Goal: Task Accomplishment & Management: Manage account settings

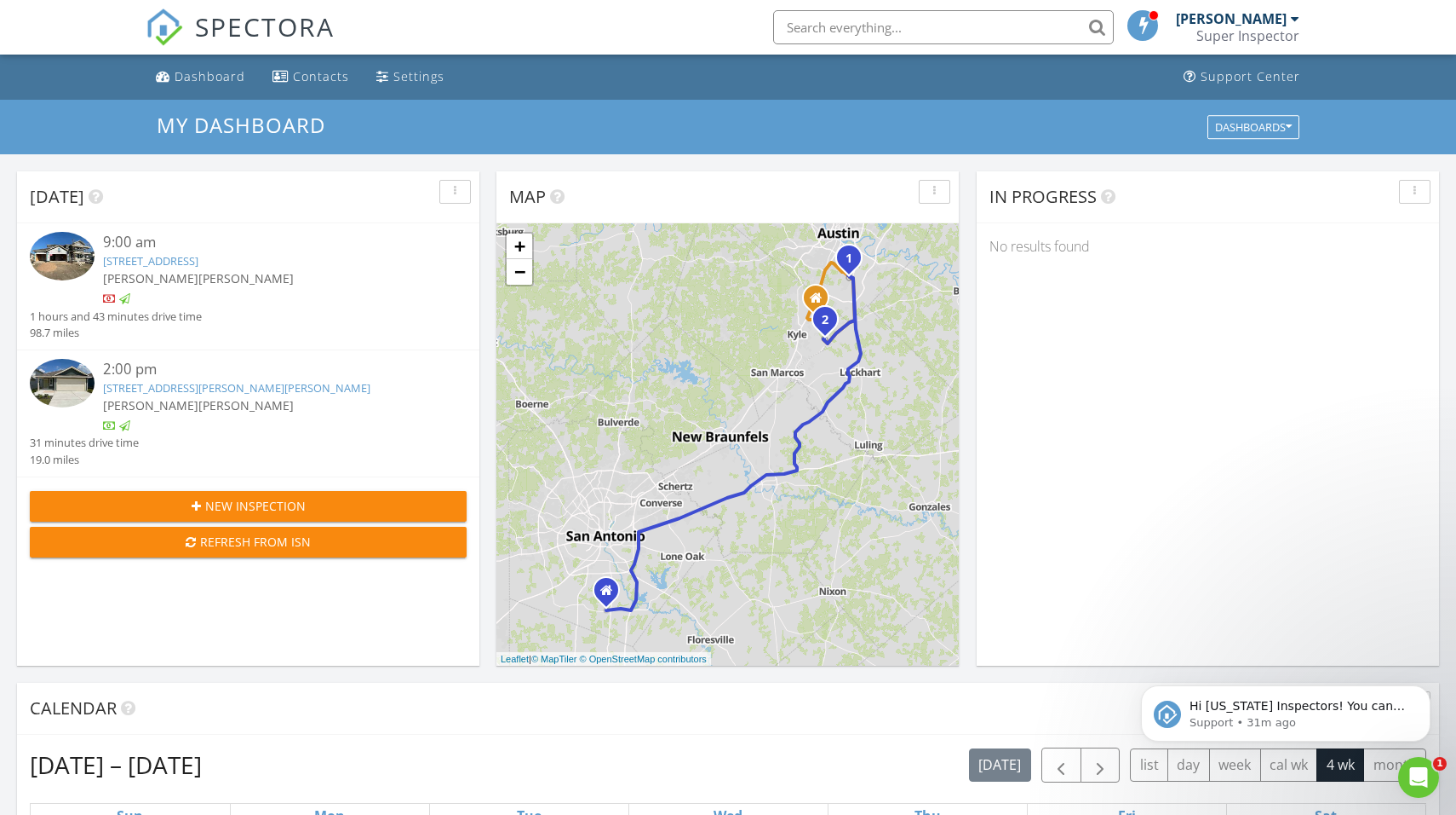
scroll to position [1551, 1457]
click at [607, 591] on icon at bounding box center [607, 590] width 13 height 14
click at [816, 297] on icon at bounding box center [815, 299] width 13 height 14
click at [918, 245] on link "×" at bounding box center [919, 243] width 16 height 12
click at [609, 588] on icon at bounding box center [607, 590] width 13 height 14
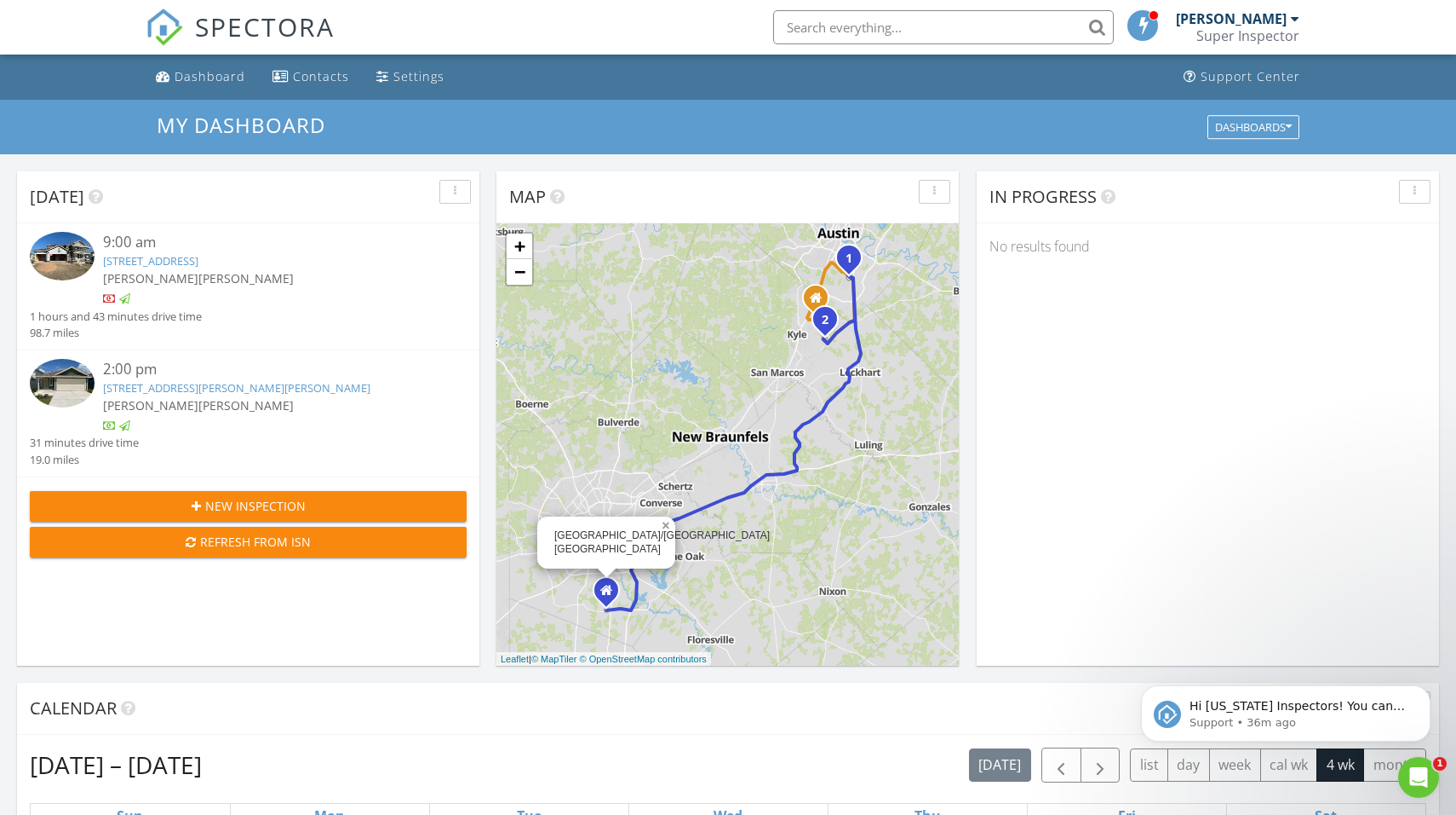
click at [664, 528] on link "×" at bounding box center [668, 522] width 16 height 12
click at [282, 546] on div "Refresh from ISN" at bounding box center [248, 542] width 409 height 18
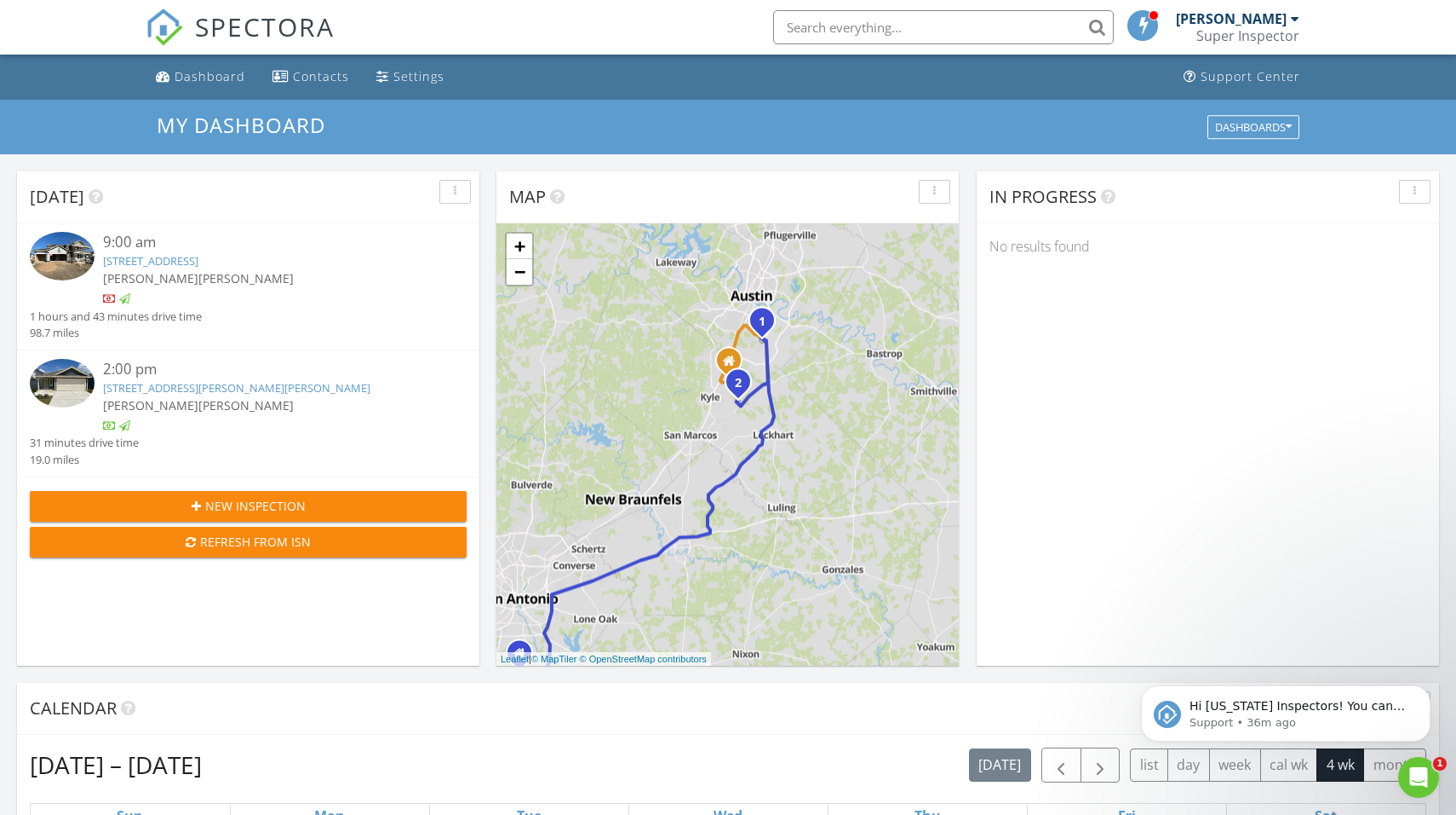
drag, startPoint x: 793, startPoint y: 354, endPoint x: 699, endPoint y: 423, distance: 116.6
click at [699, 423] on div "1 2 1 2 + − I 35, East William Cannon Drive, Lockhart Highway, Camino Real 58.0…" at bounding box center [728, 444] width 463 height 443
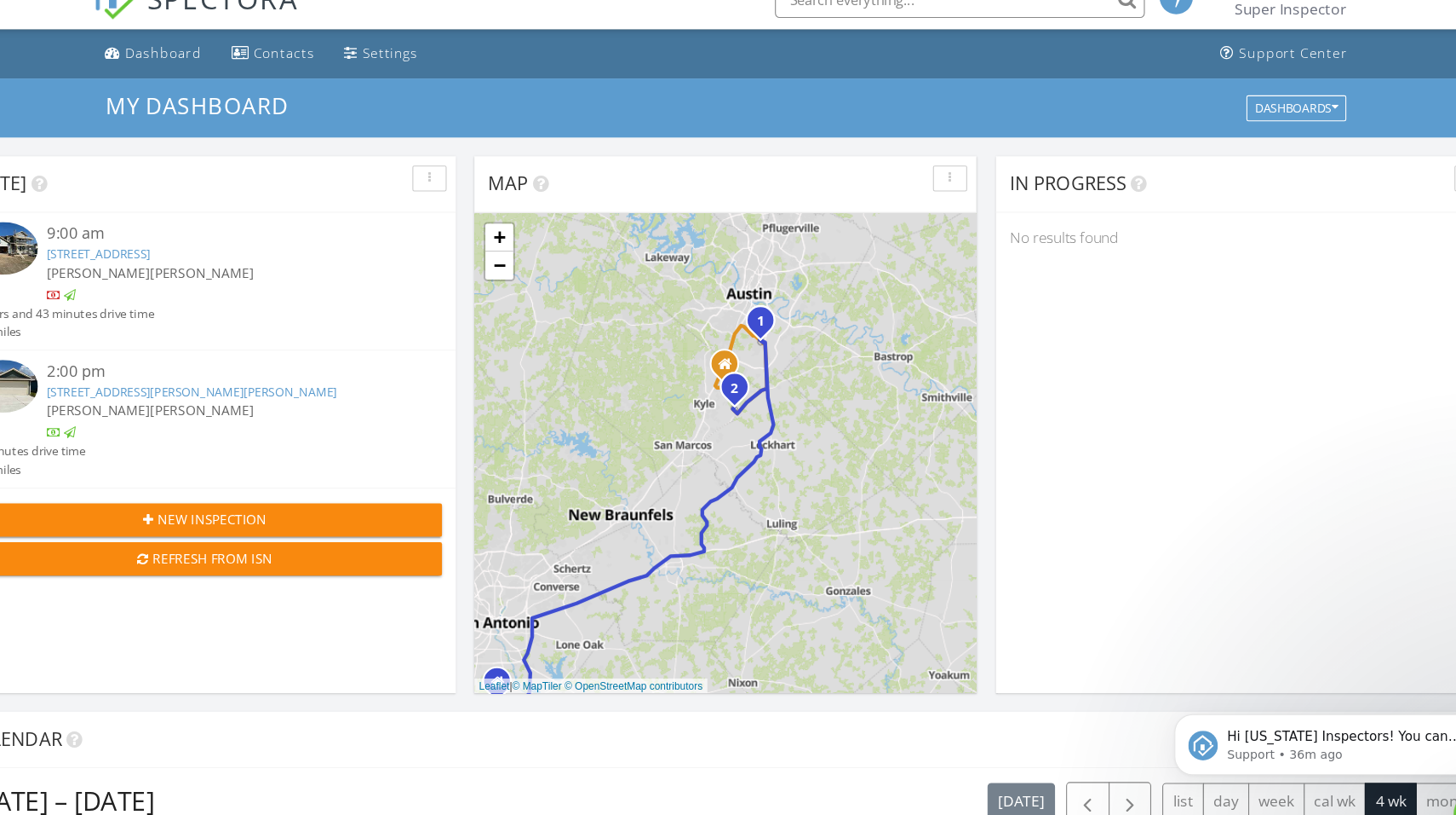
scroll to position [2, 0]
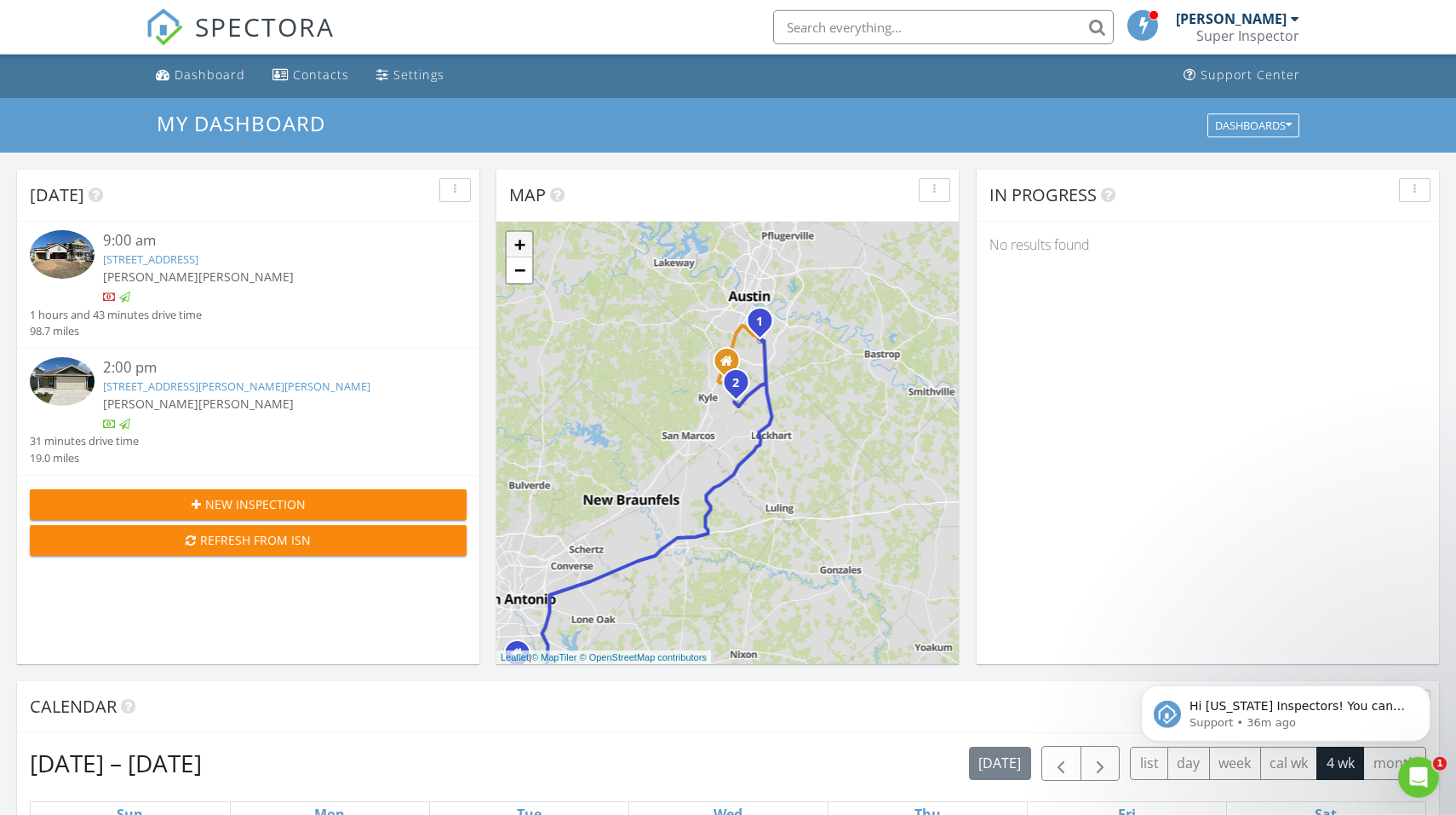
click at [521, 254] on link "+" at bounding box center [519, 244] width 25 height 25
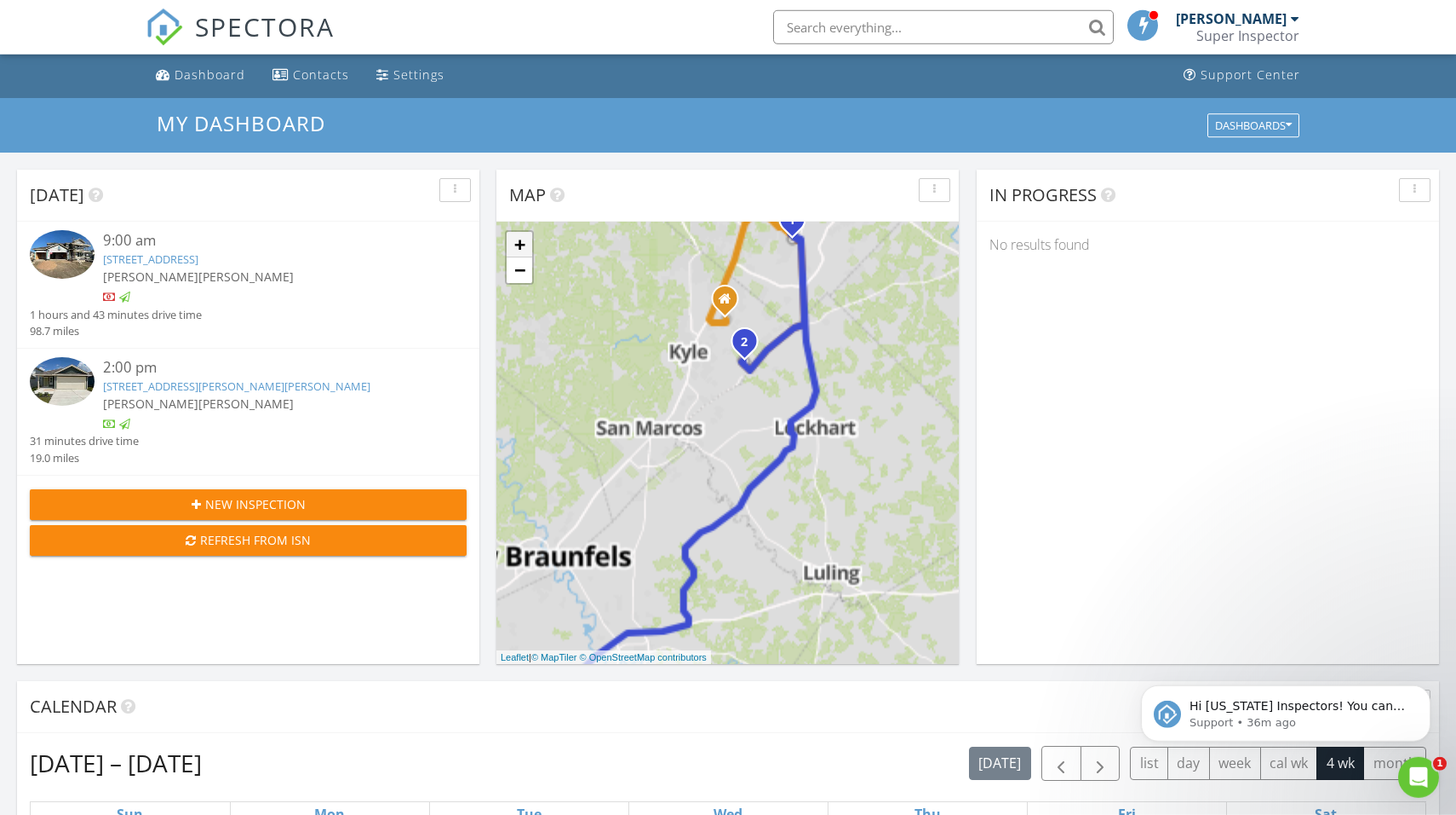
click at [521, 254] on link "+" at bounding box center [519, 244] width 25 height 25
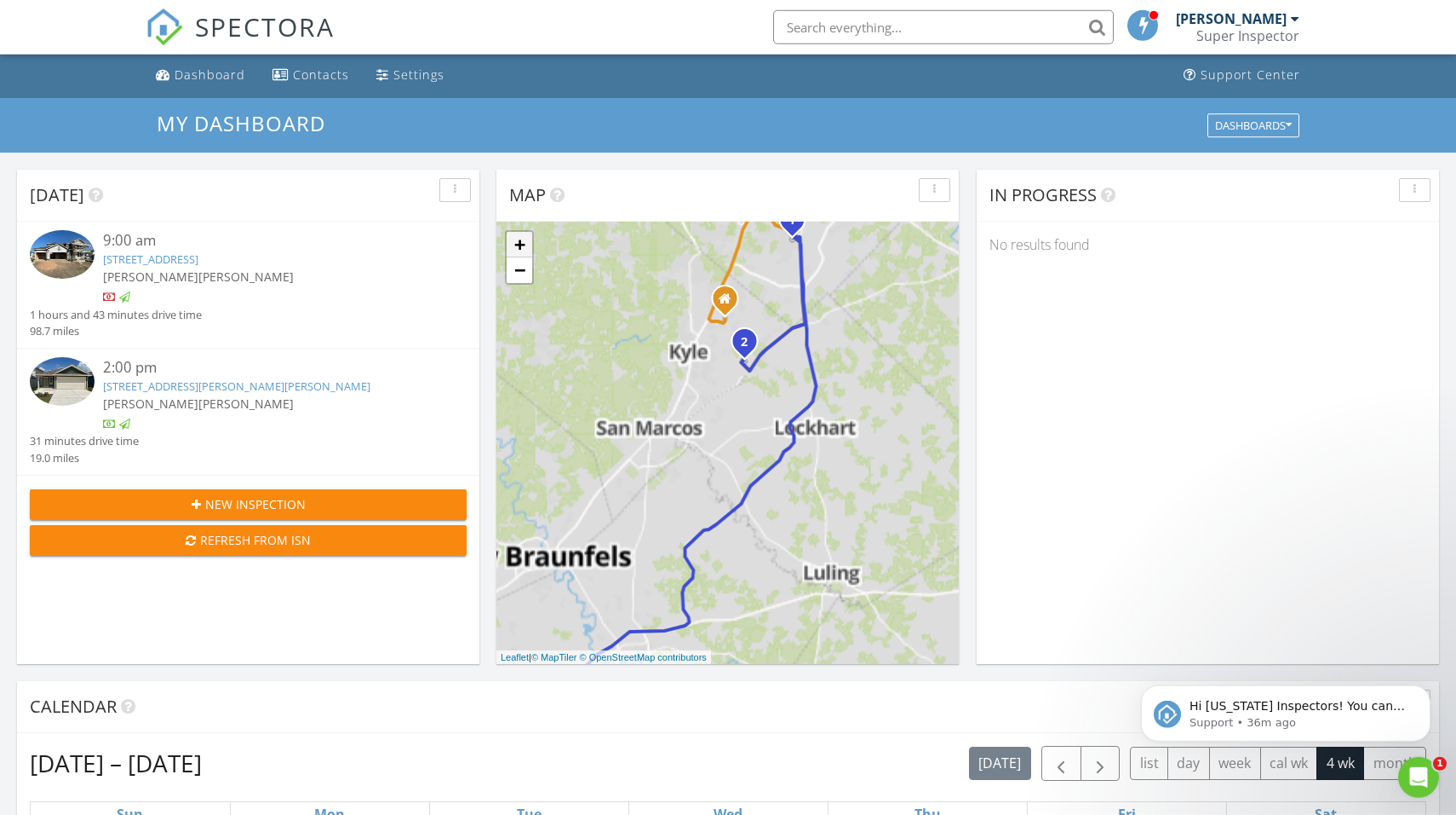
click at [521, 254] on link "+" at bounding box center [519, 244] width 25 height 25
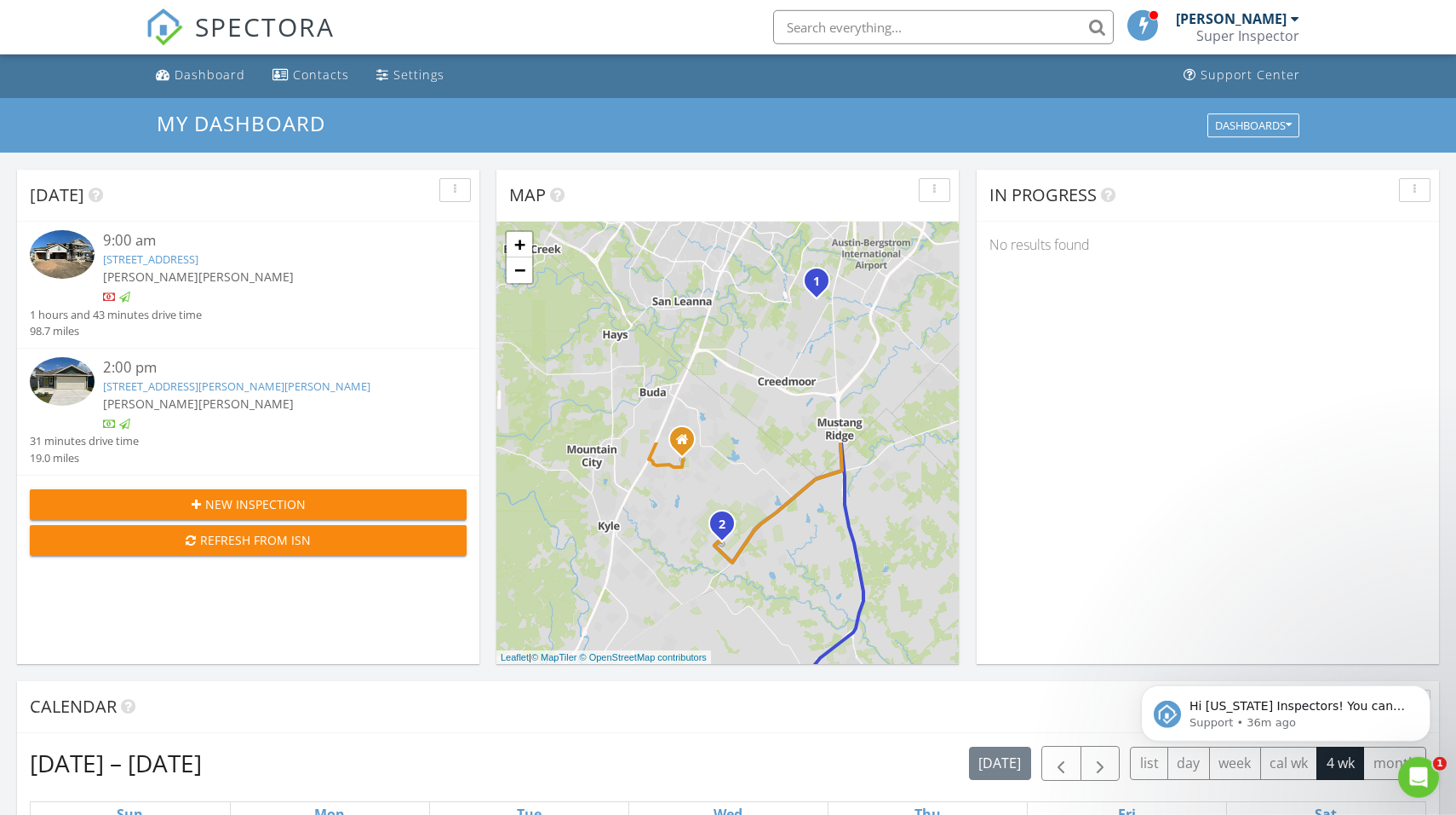
drag, startPoint x: 729, startPoint y: 274, endPoint x: 688, endPoint y: 543, distance: 272.1
click at [688, 543] on div "1 2 1 2 + − I 35, East William Cannon Drive, Lockhart Highway, Camino Real 58.0…" at bounding box center [728, 443] width 463 height 443
click at [454, 194] on div "button" at bounding box center [455, 190] width 17 height 12
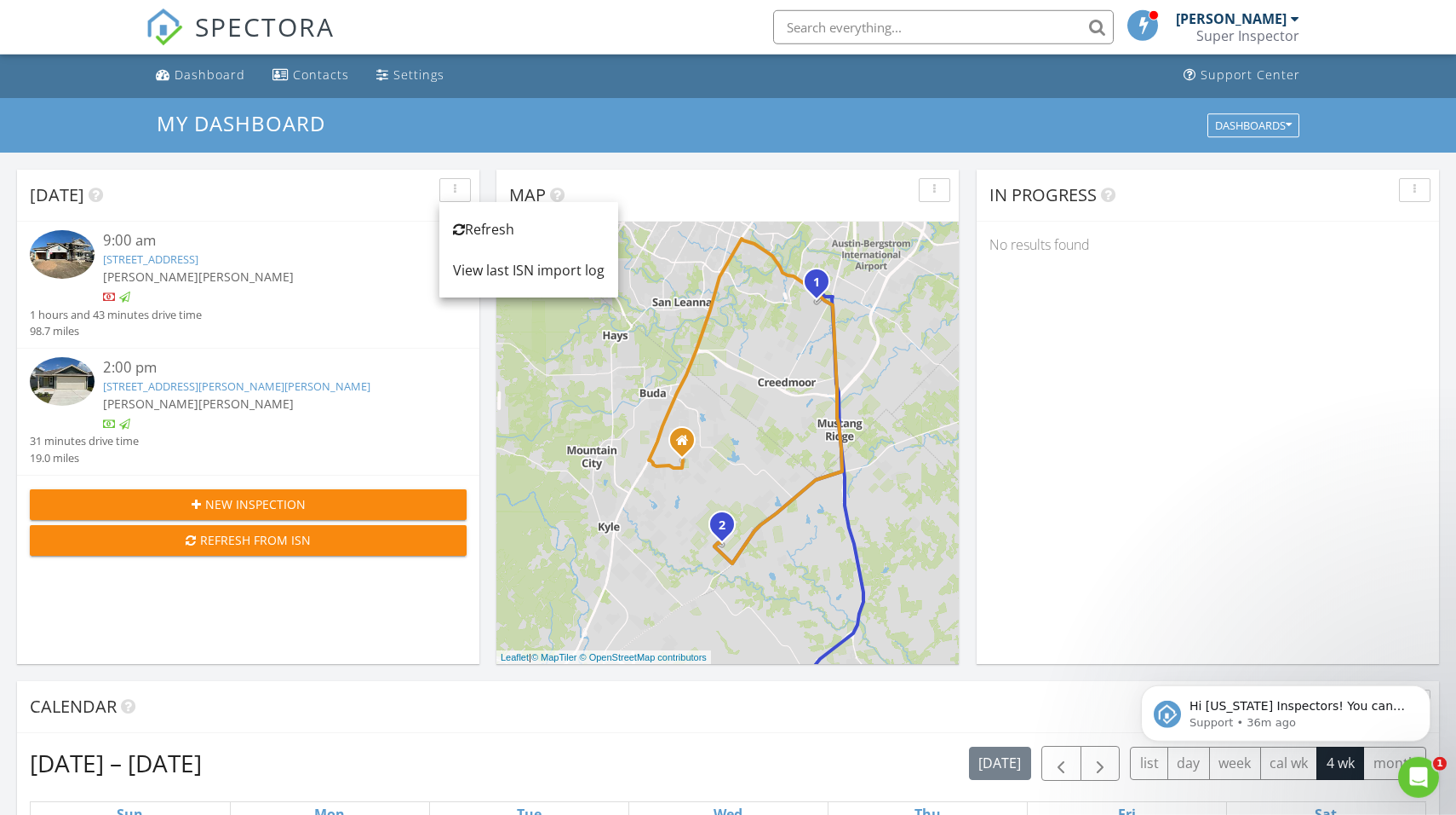
click at [198, 198] on div "[DATE]" at bounding box center [235, 195] width 411 height 25
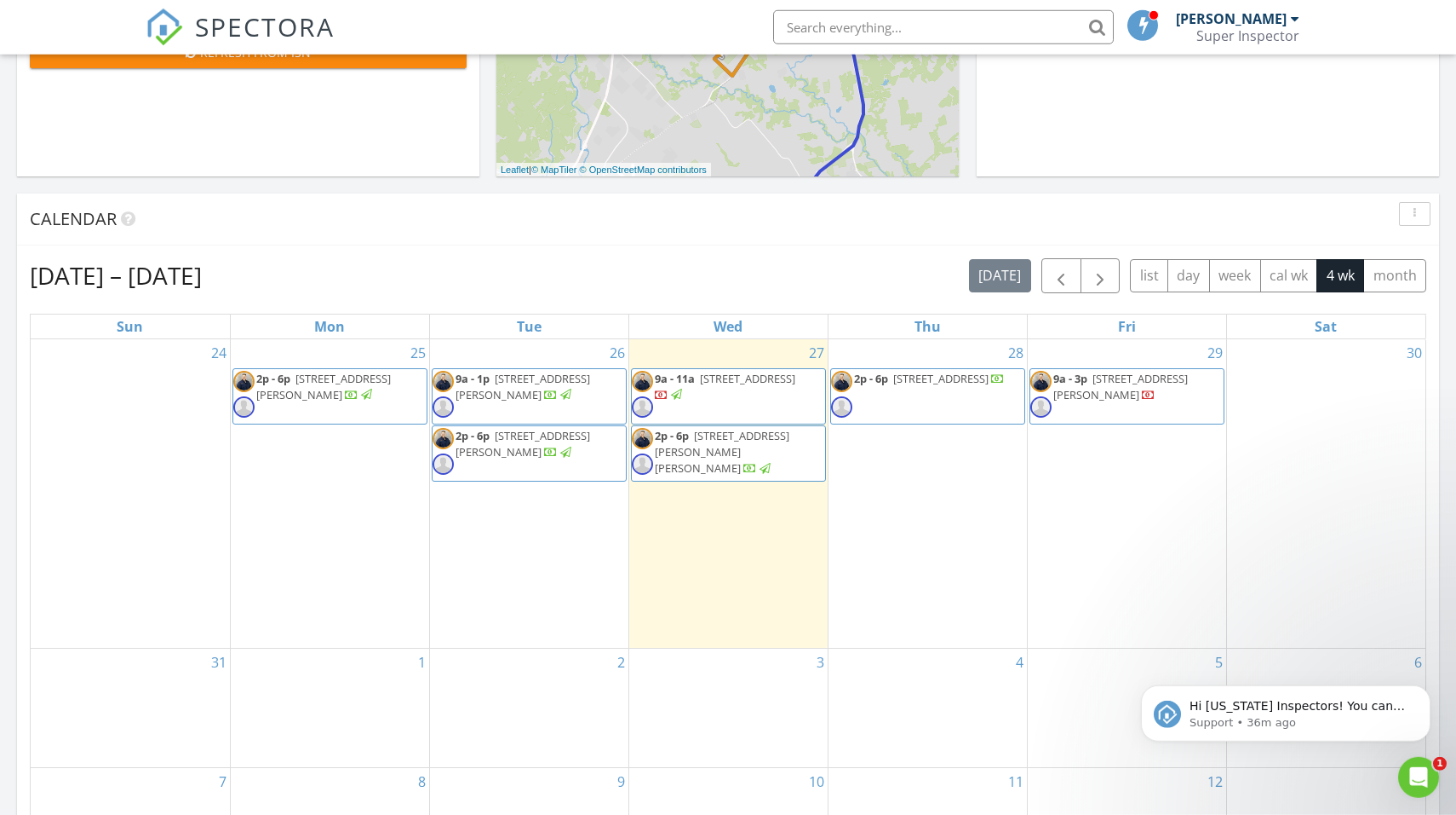
scroll to position [549, 0]
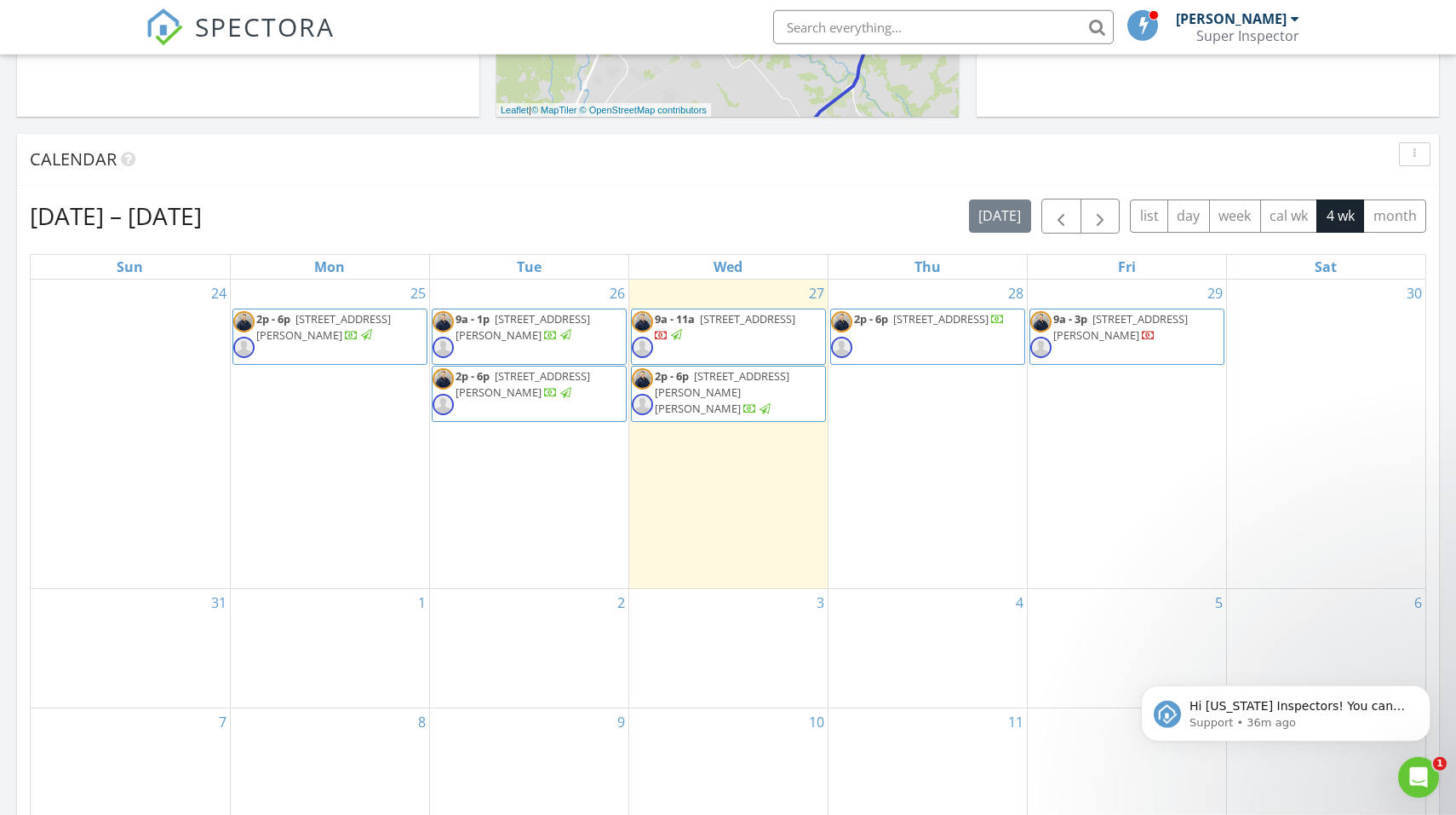
click at [936, 266] on link "Thu" at bounding box center [927, 266] width 33 height 24
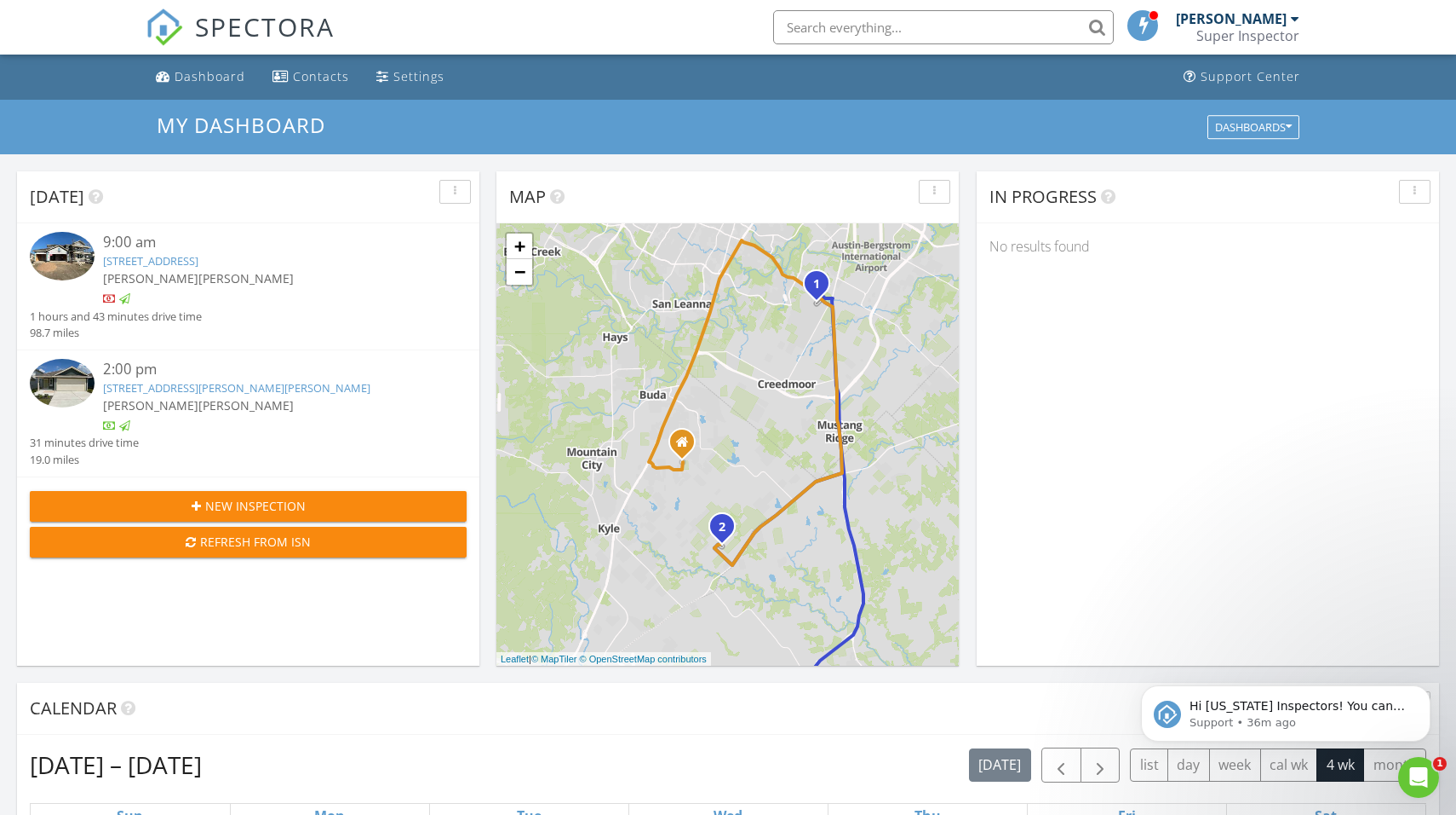
scroll to position [556, 0]
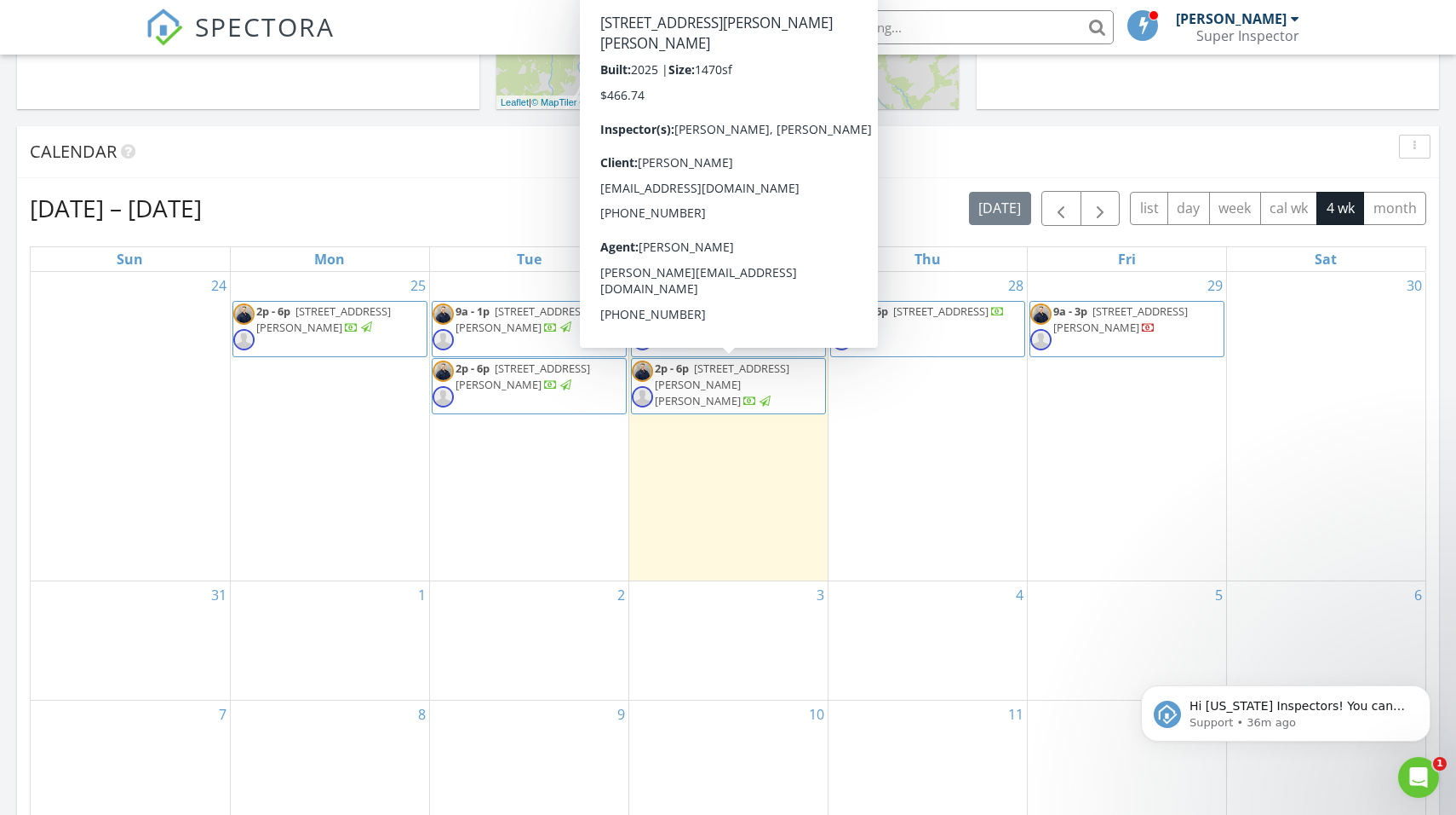
click at [640, 396] on img at bounding box center [642, 397] width 21 height 21
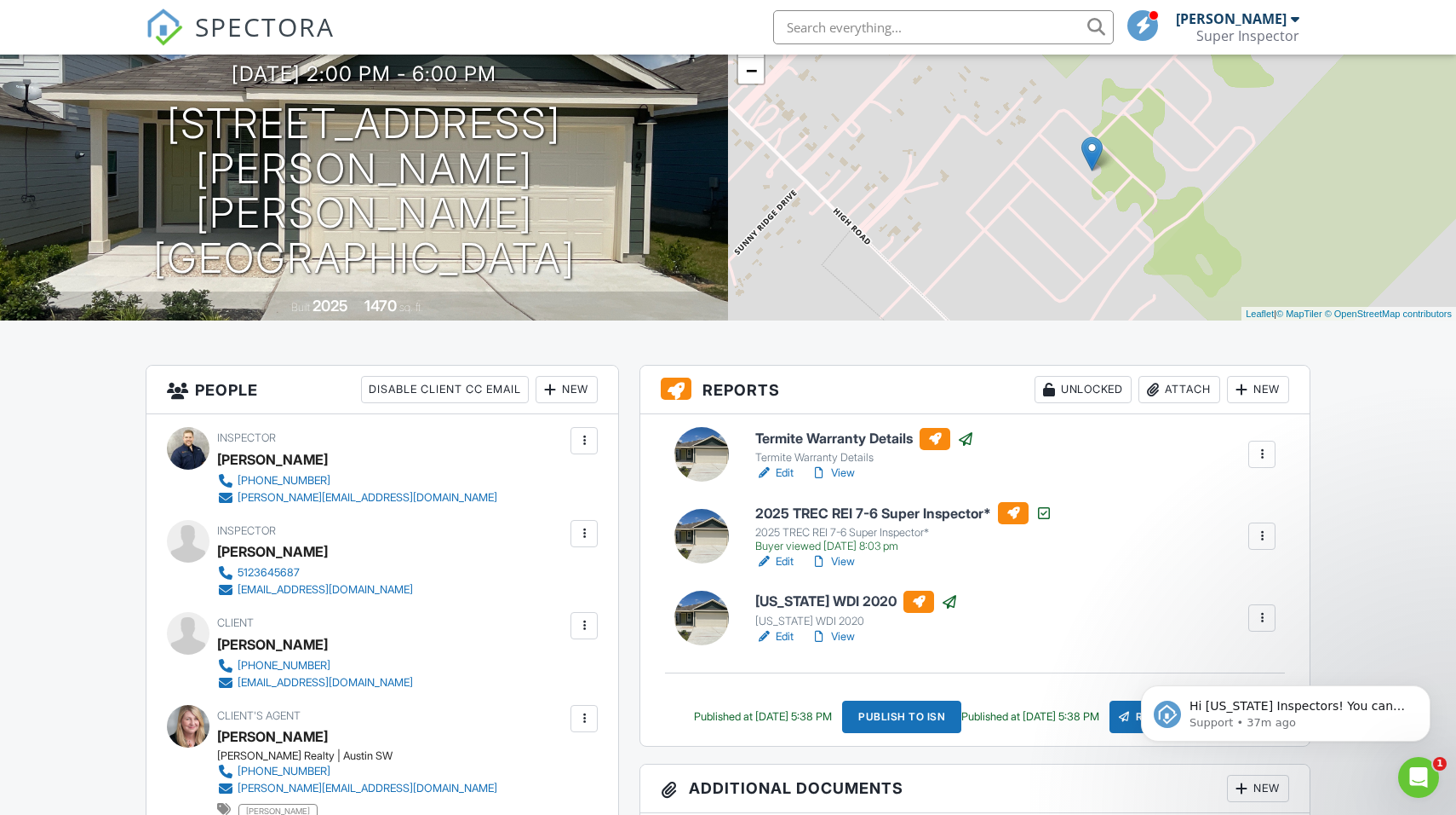
click at [1295, 22] on div at bounding box center [1295, 18] width 9 height 14
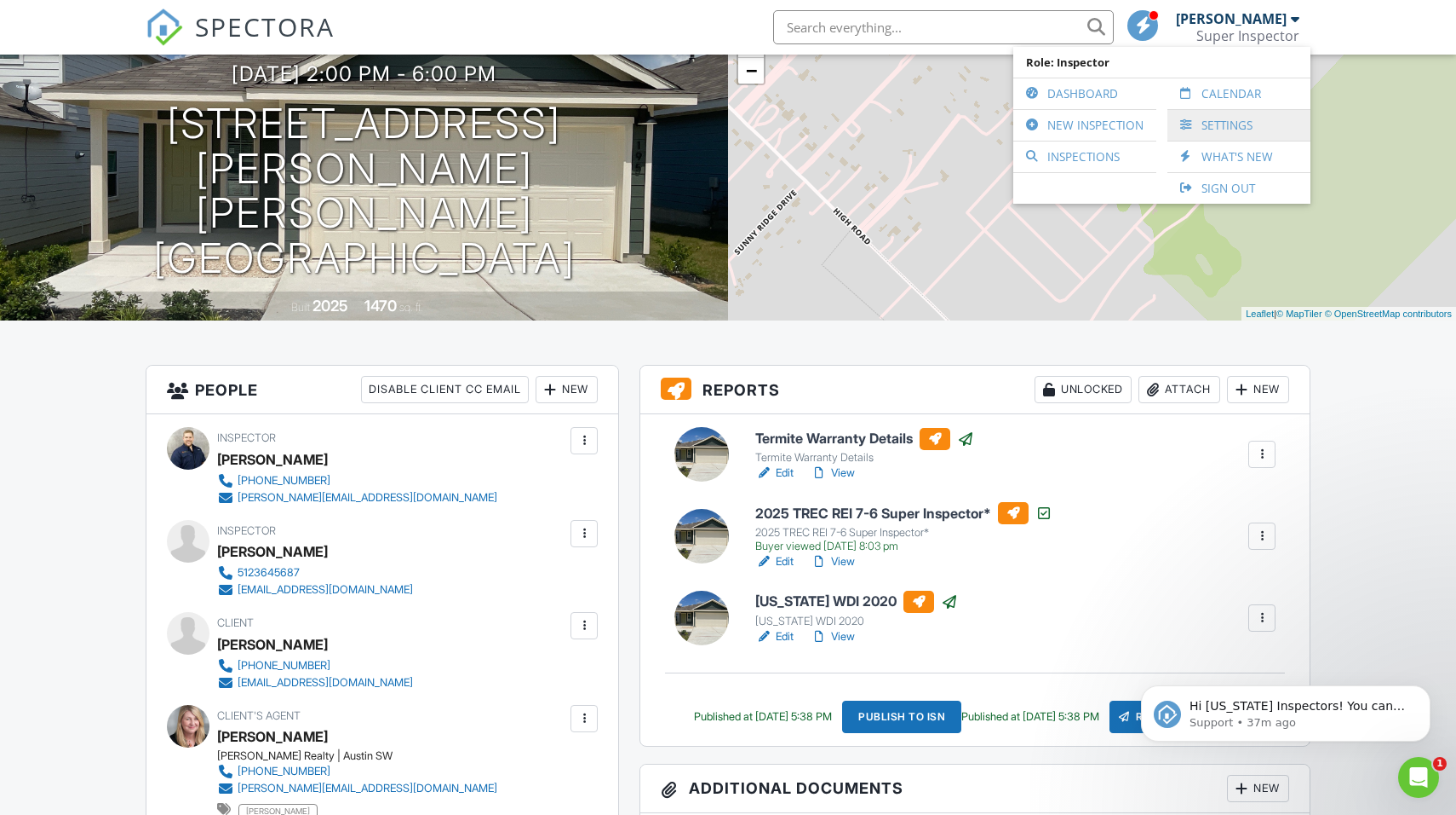
click at [1249, 123] on link "Settings" at bounding box center [1239, 125] width 126 height 31
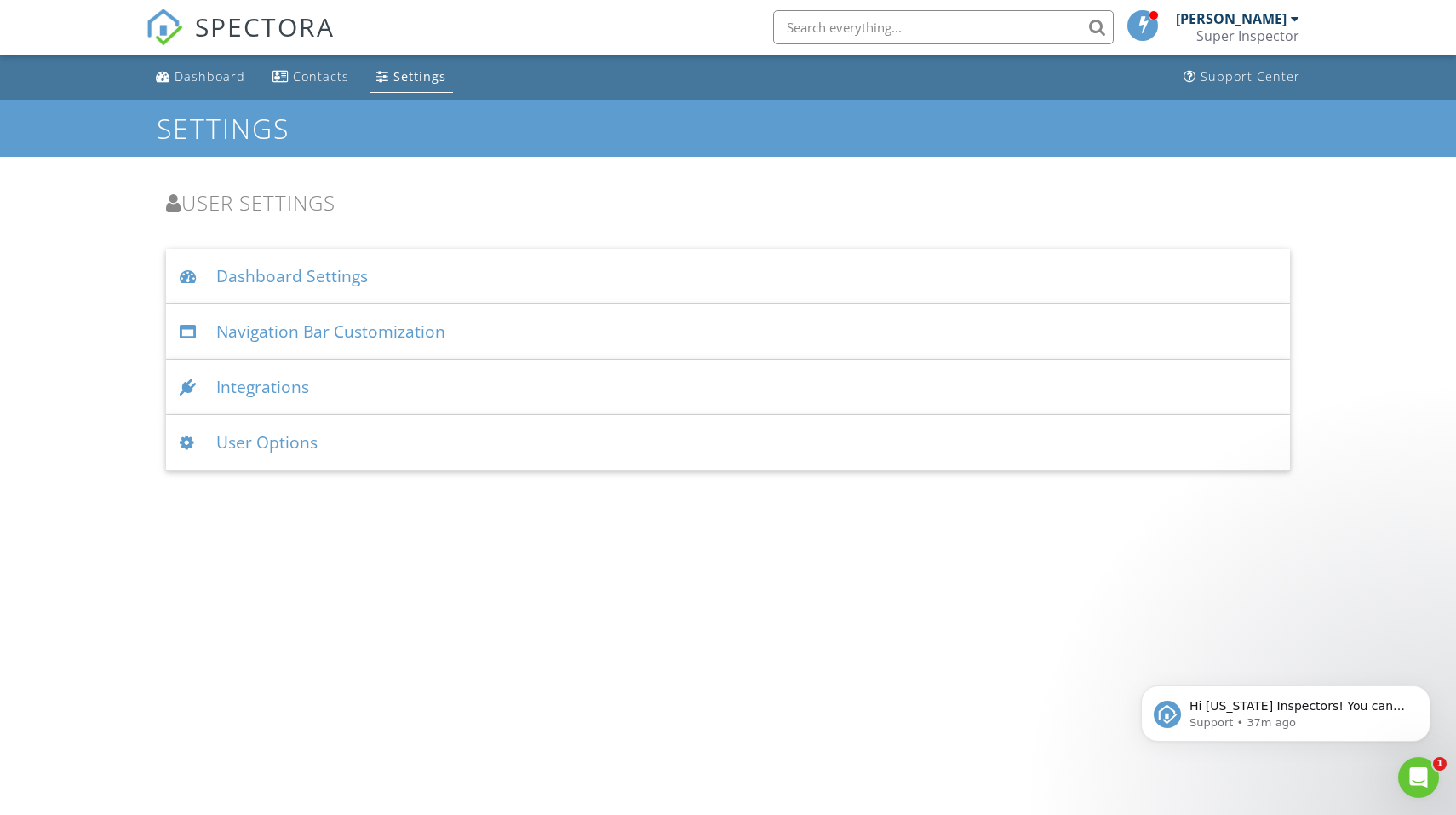
click at [367, 273] on div "Dashboard Settings" at bounding box center [728, 276] width 1124 height 55
